Goal: Find specific page/section: Find specific page/section

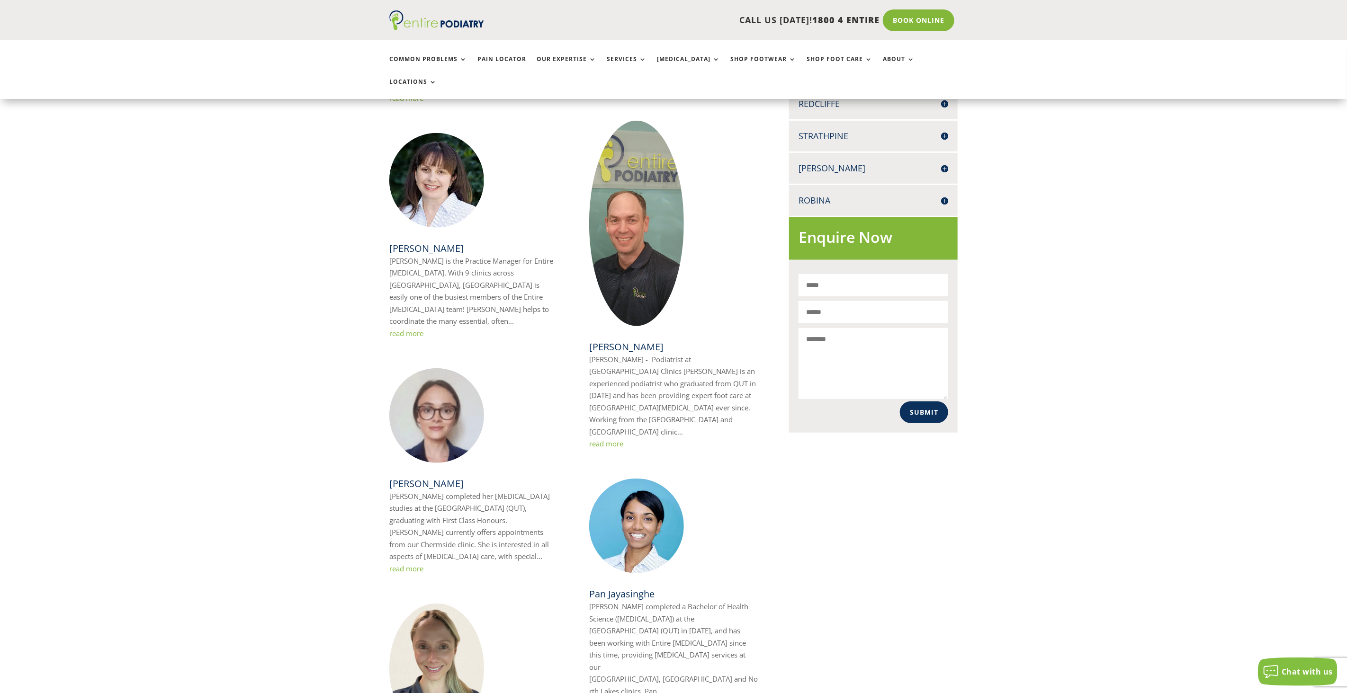
scroll to position [440, 0]
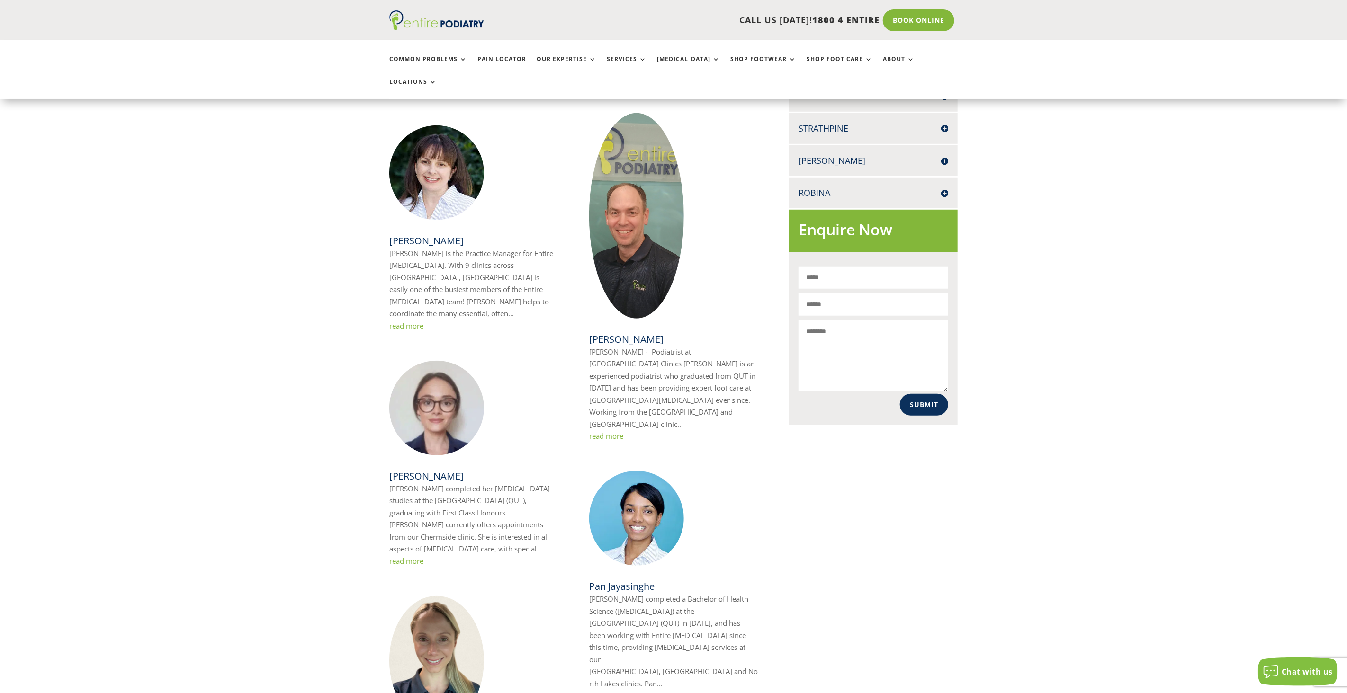
click at [638, 333] on link "[PERSON_NAME]" at bounding box center [626, 339] width 74 height 13
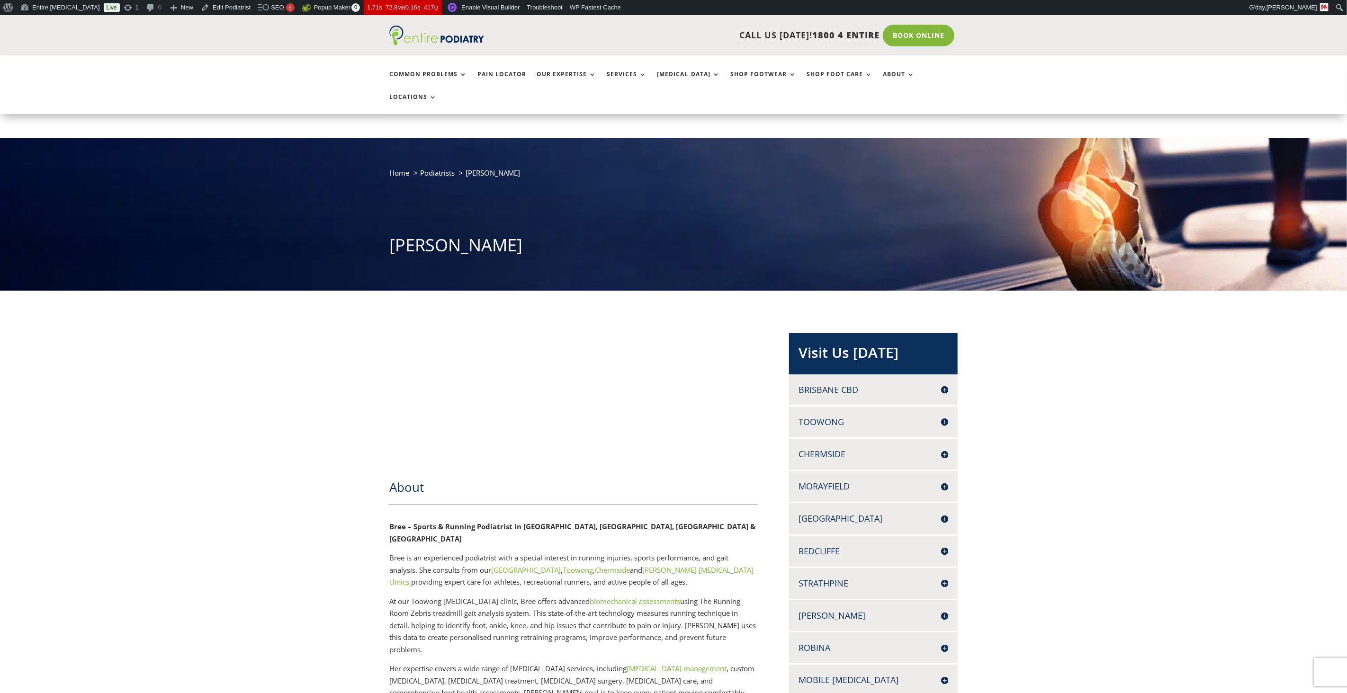
scroll to position [136, 0]
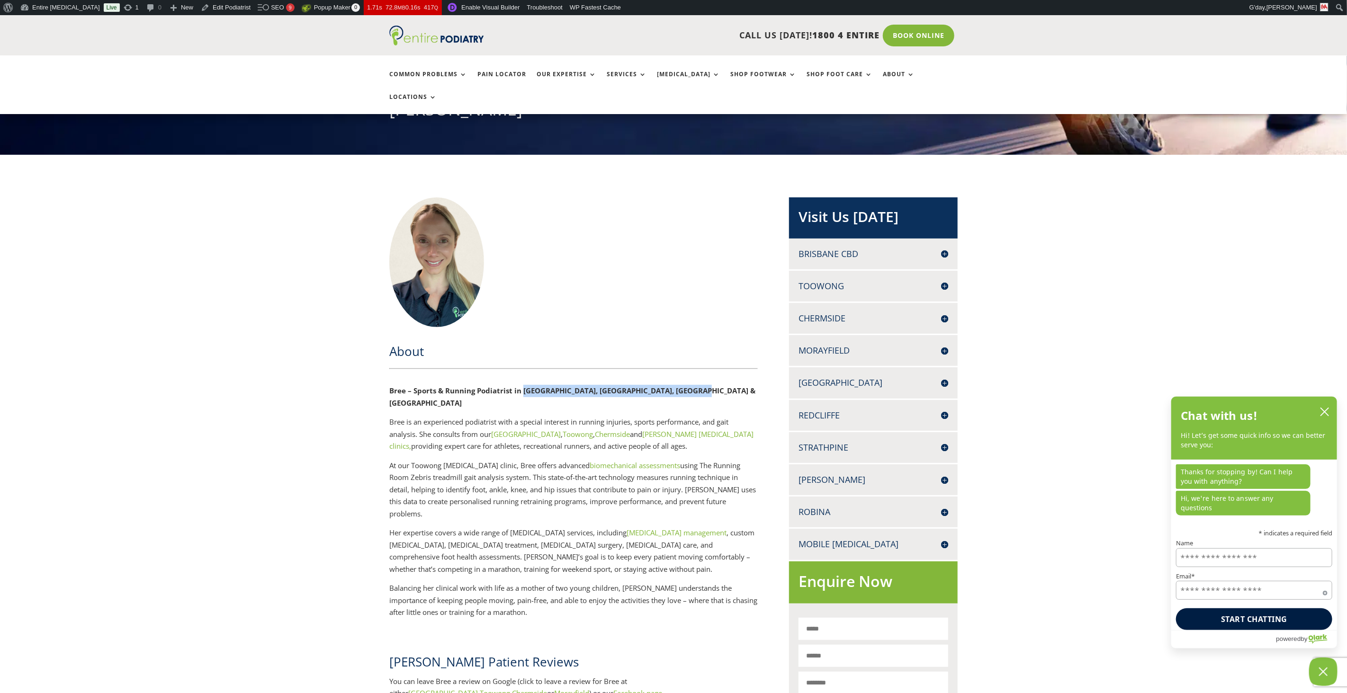
drag, startPoint x: 523, startPoint y: 368, endPoint x: 696, endPoint y: 370, distance: 173.3
click at [696, 385] on p "Bree – Sports & Running Podiatrist in Chermside, Toowong, Brisbane City & Moray…" at bounding box center [573, 400] width 368 height 31
copy strong "Chermside, Toowong, Brisbane City & Morayfield"
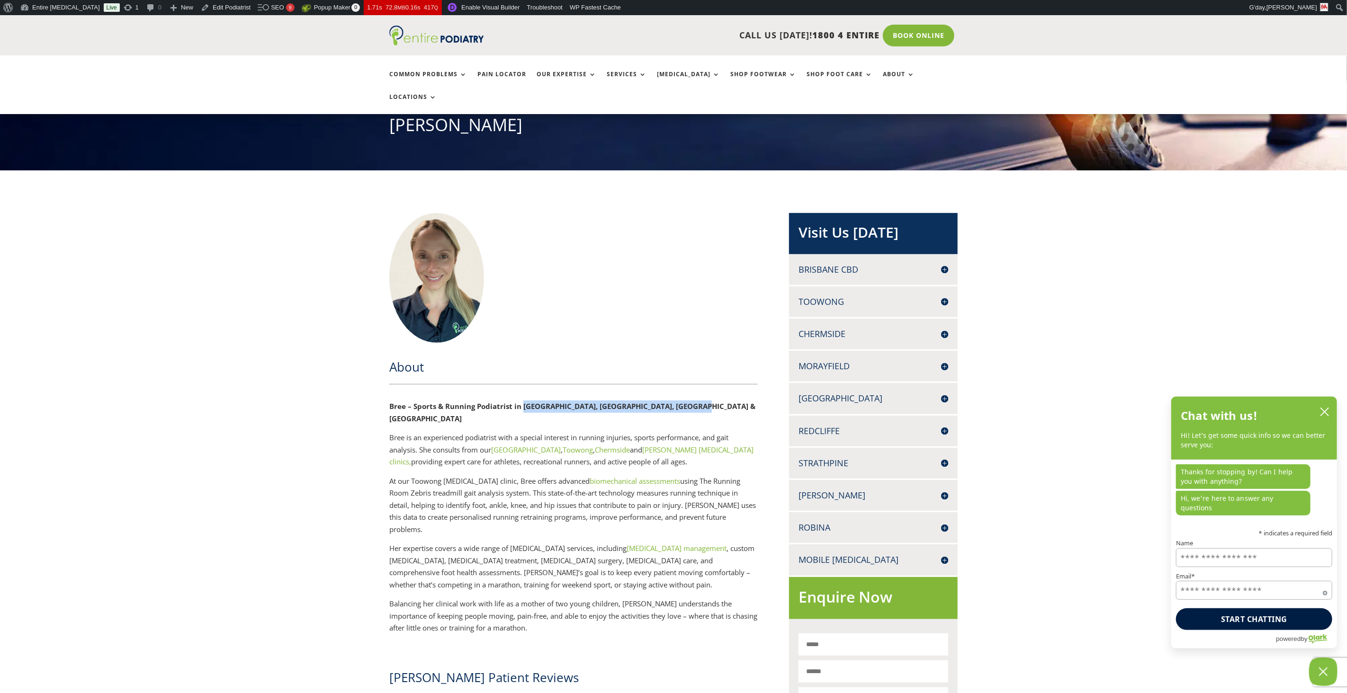
scroll to position [119, 0]
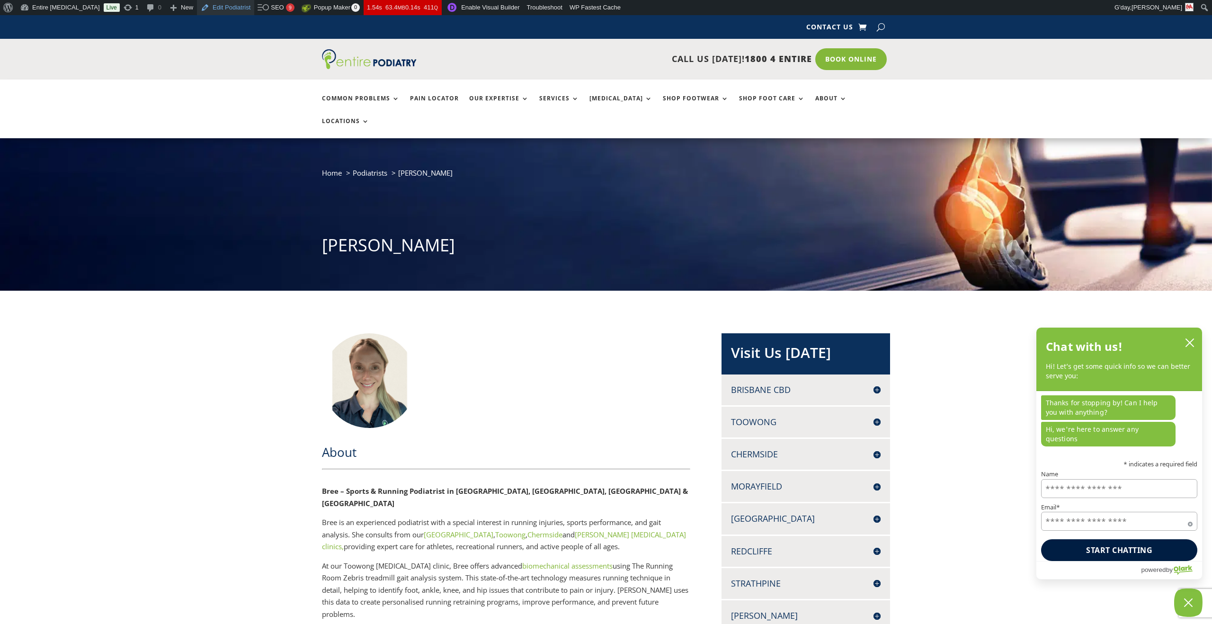
click at [212, 6] on link "Edit Podiatrist" at bounding box center [225, 7] width 57 height 15
